Goal: Navigation & Orientation: Find specific page/section

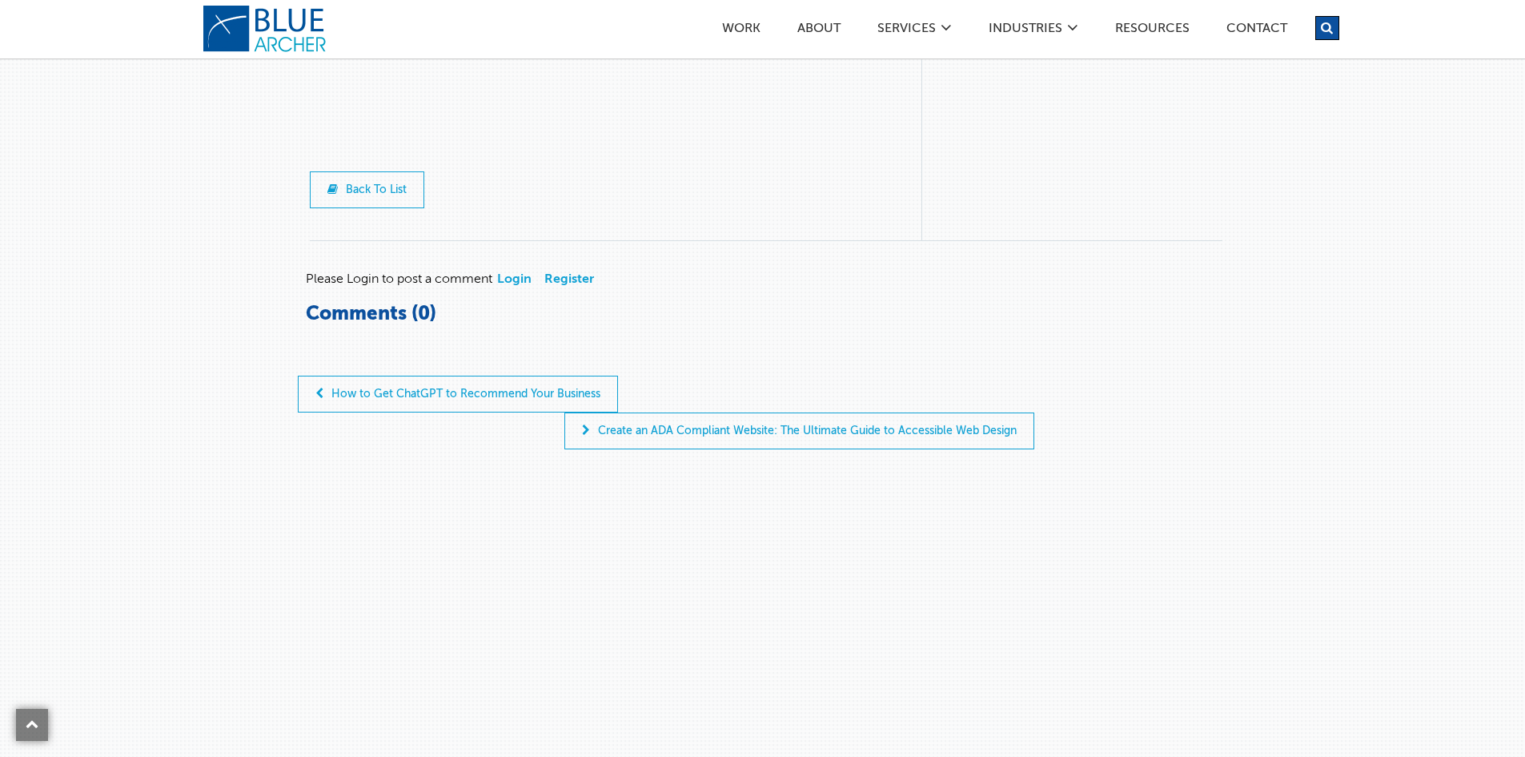
scroll to position [5204, 0]
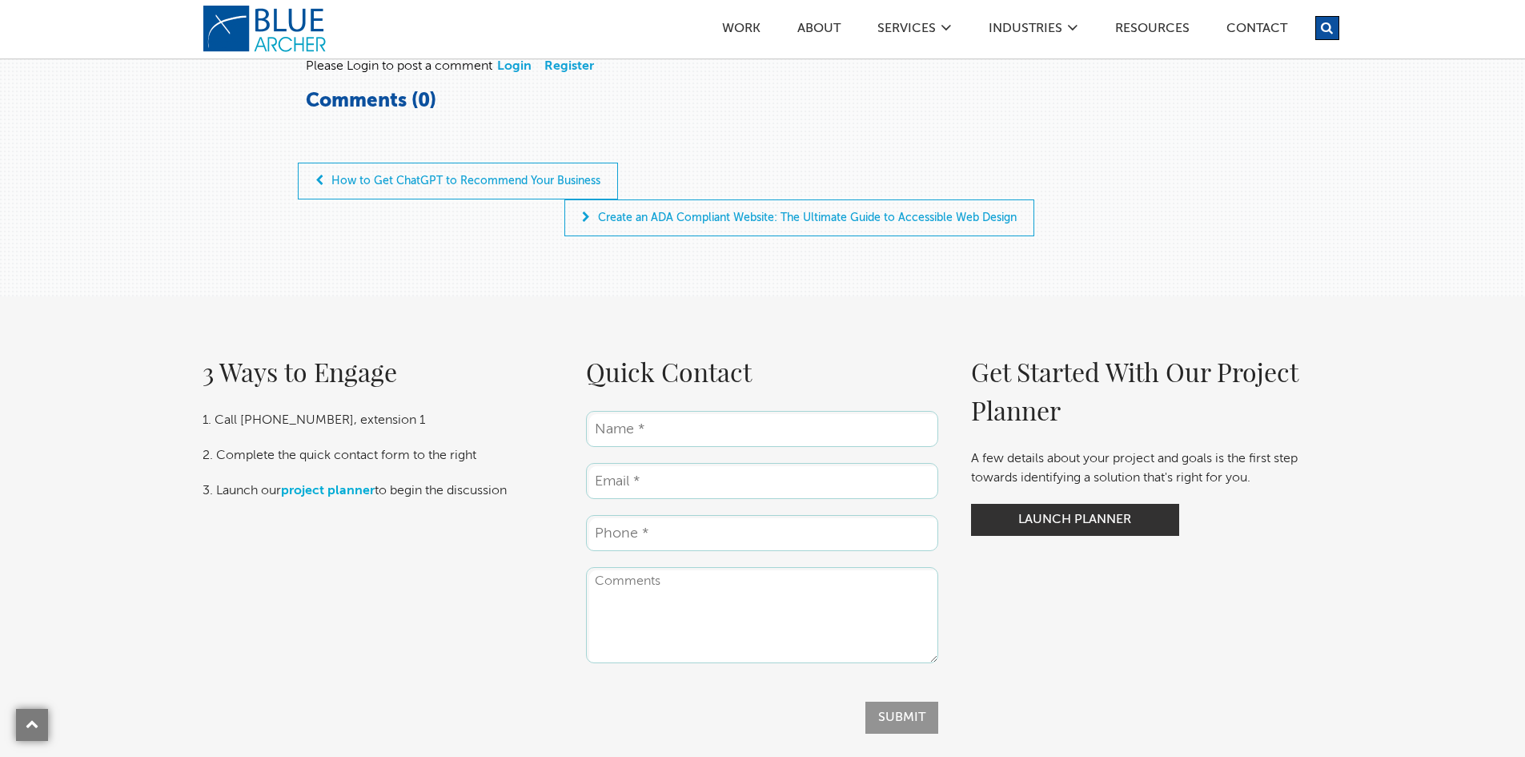
click at [303, 17] on div "Work ABOUT SERVICES Digital Strategy Marketing Web Design & Development Custom …" at bounding box center [811, 23] width 1057 height 47
click at [302, 41] on div "Work ABOUT SERVICES Digital Strategy Marketing Web Design & Development Custom …" at bounding box center [811, 23] width 1057 height 47
click at [211, 41] on link "logo" at bounding box center [267, 33] width 128 height 48
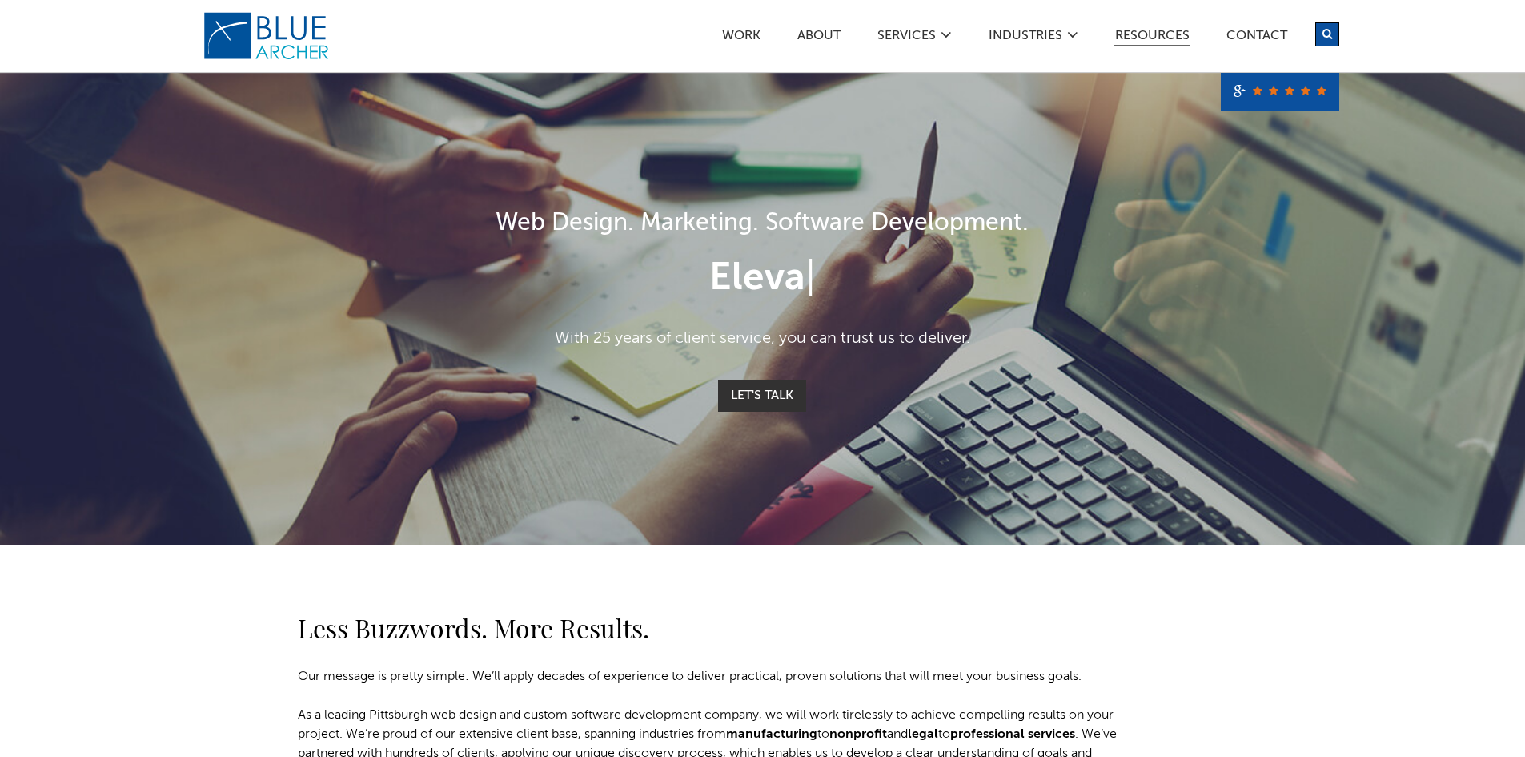
click at [1159, 32] on link "Resources" at bounding box center [1153, 38] width 76 height 17
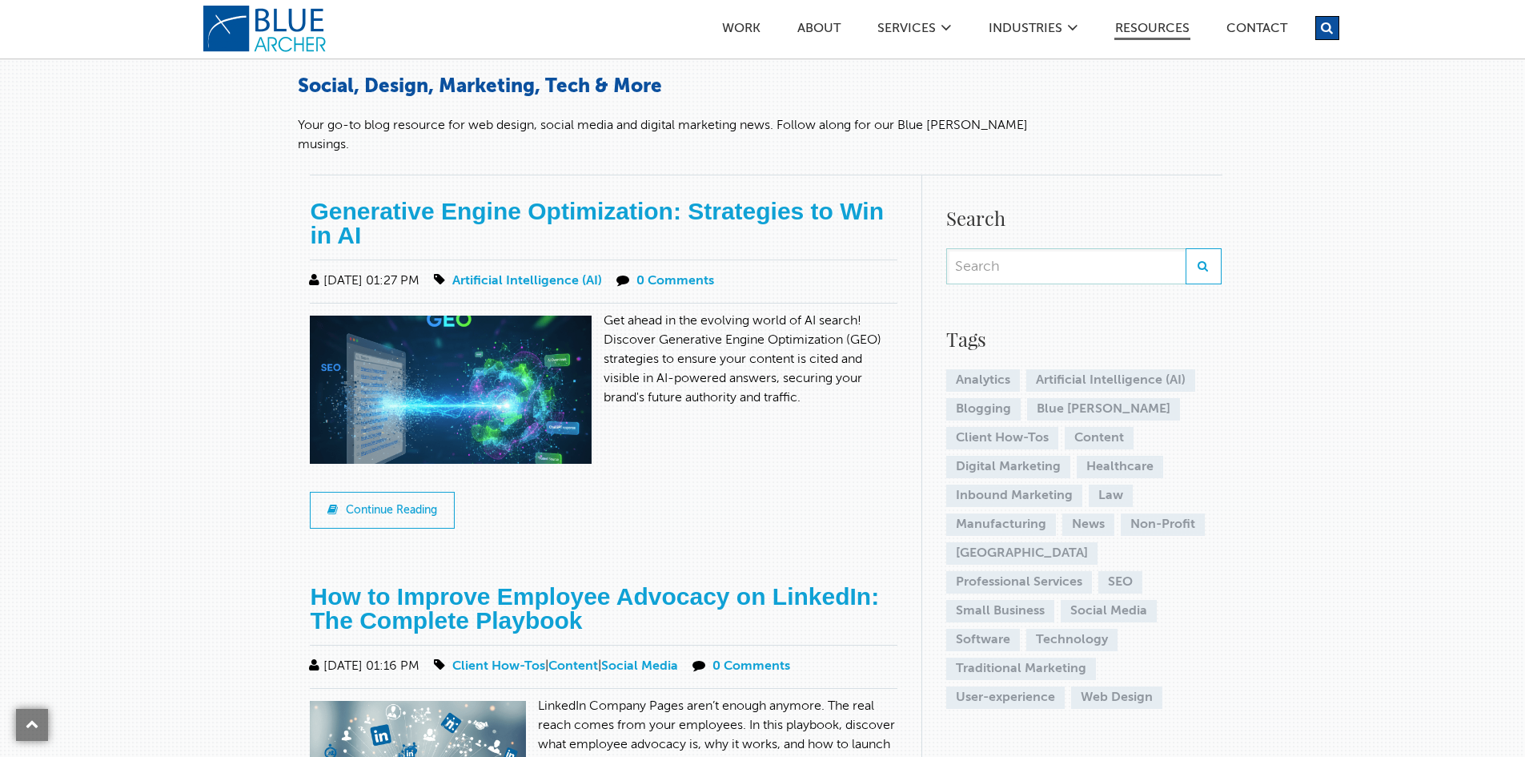
scroll to position [320, 0]
